Goal: Register for event/course

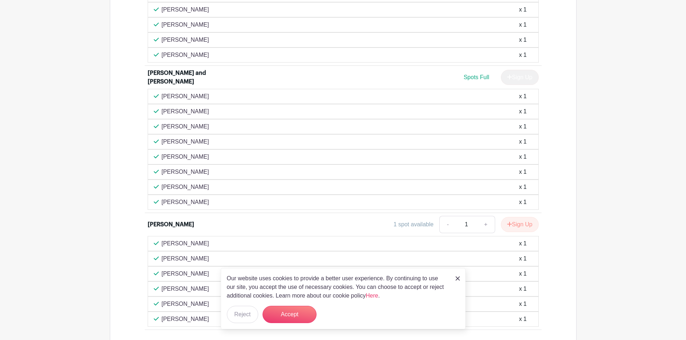
scroll to position [863, 0]
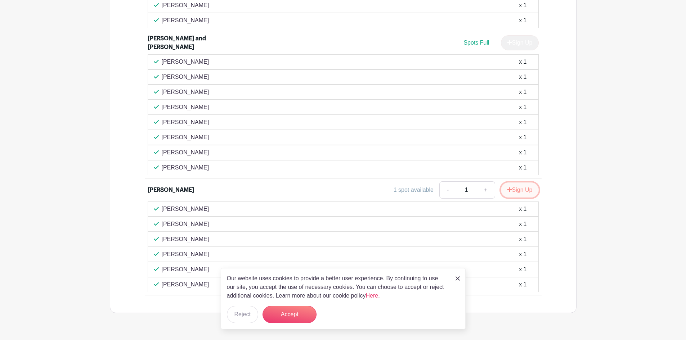
click at [511, 183] on button "Sign Up" at bounding box center [520, 190] width 38 height 15
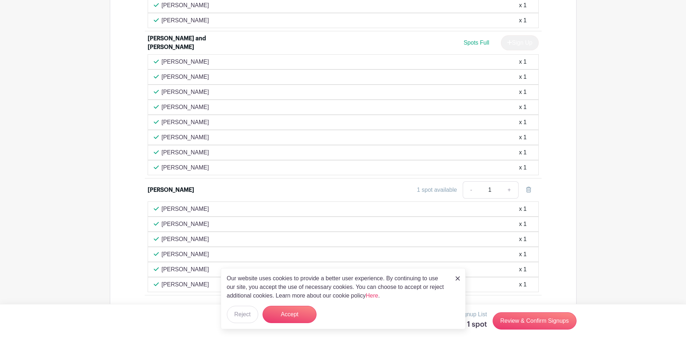
click at [457, 278] on img at bounding box center [457, 279] width 4 height 4
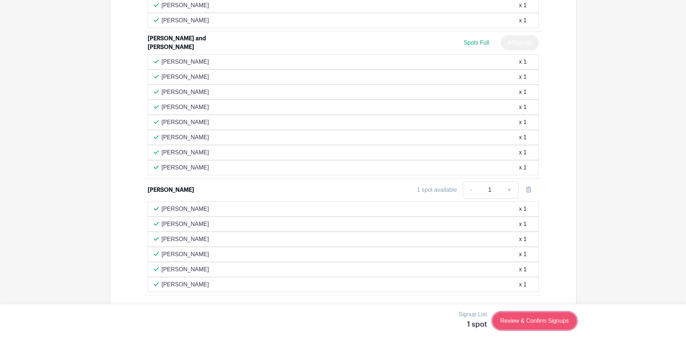
click at [529, 320] on link "Review & Confirm Signups" at bounding box center [535, 321] width 84 height 17
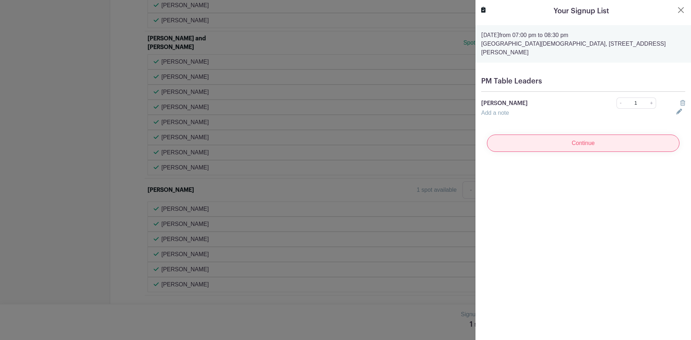
click at [583, 136] on input "Continue" at bounding box center [583, 143] width 193 height 17
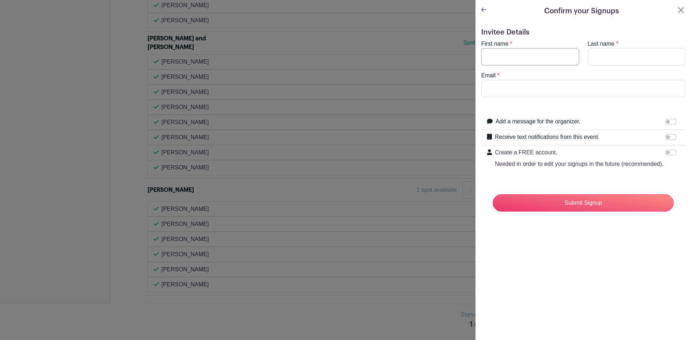
click at [531, 60] on input "First name" at bounding box center [530, 56] width 98 height 17
type input "[PERSON_NAME]"
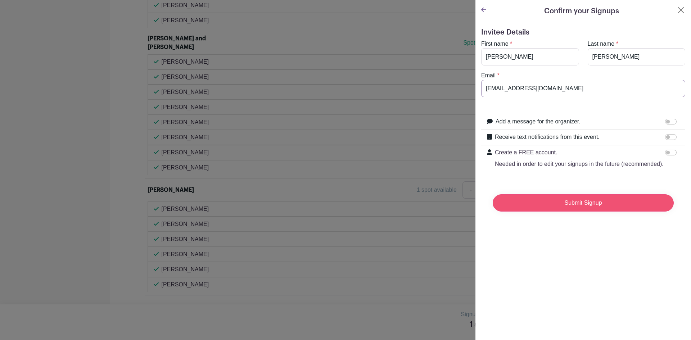
type input "[EMAIL_ADDRESS][DOMAIN_NAME]"
click at [573, 210] on input "Submit Signup" at bounding box center [583, 202] width 181 height 17
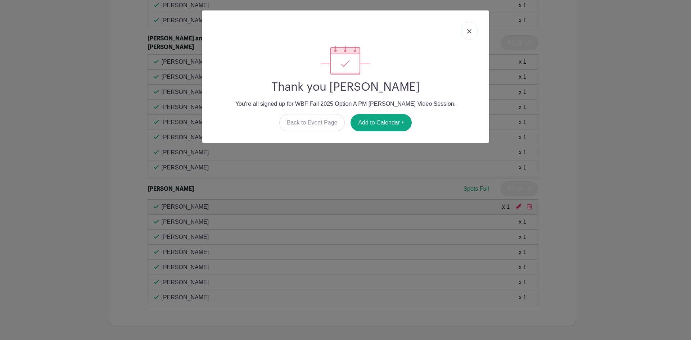
click at [472, 28] on link at bounding box center [469, 31] width 17 height 18
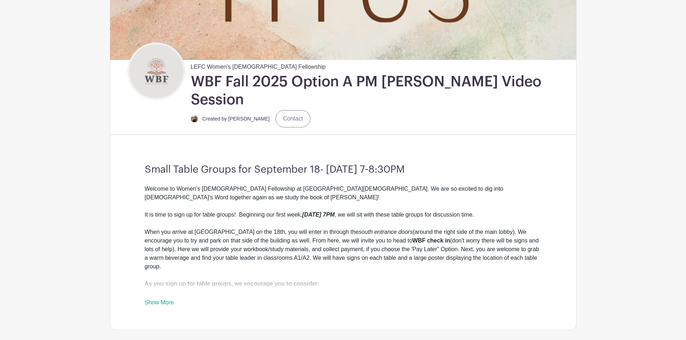
scroll to position [0, 0]
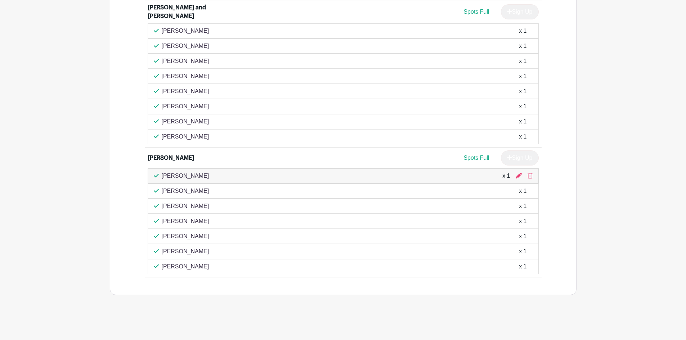
scroll to position [876, 0]
